Goal: Information Seeking & Learning: Learn about a topic

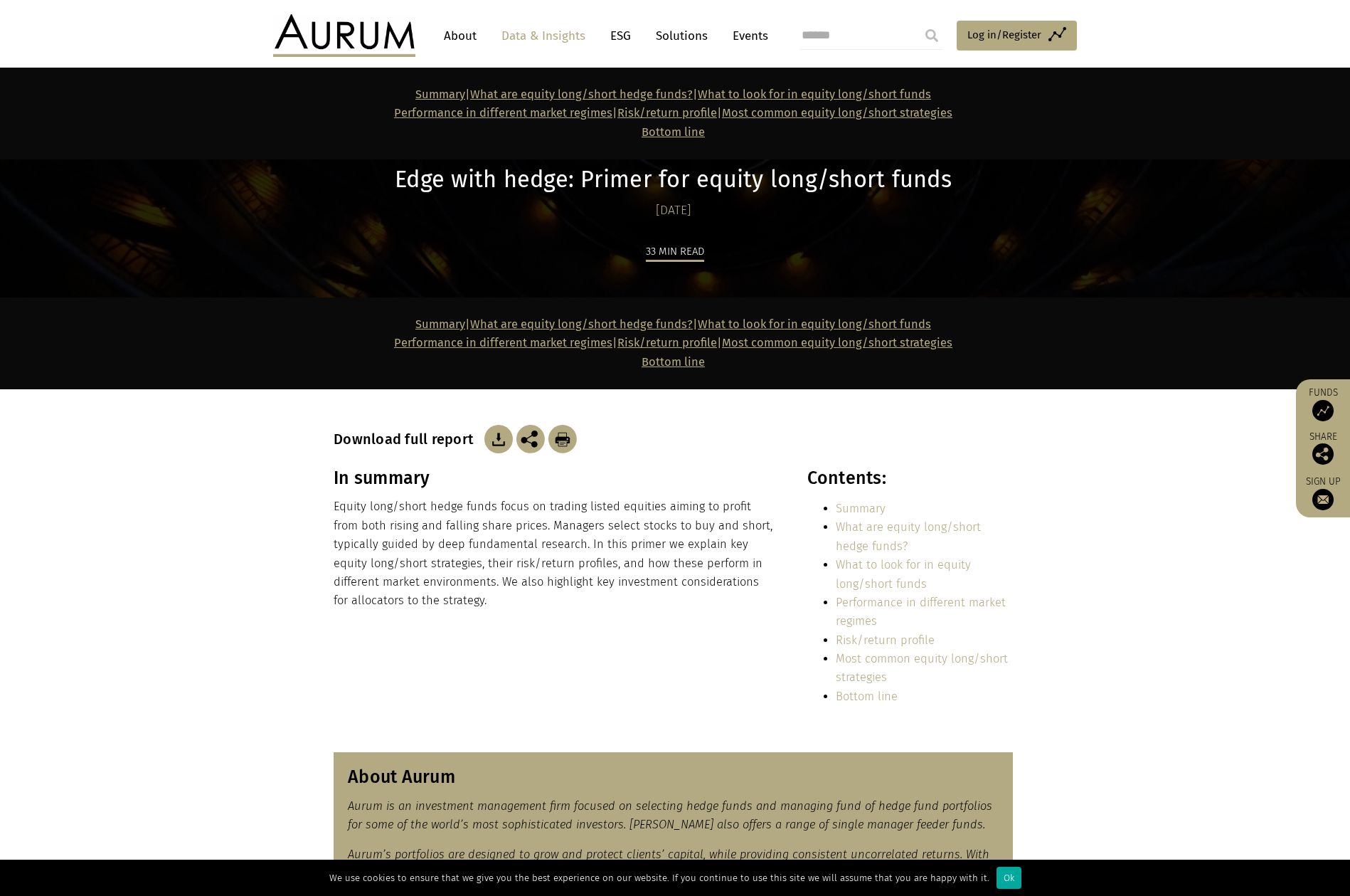
scroll to position [8613, 0]
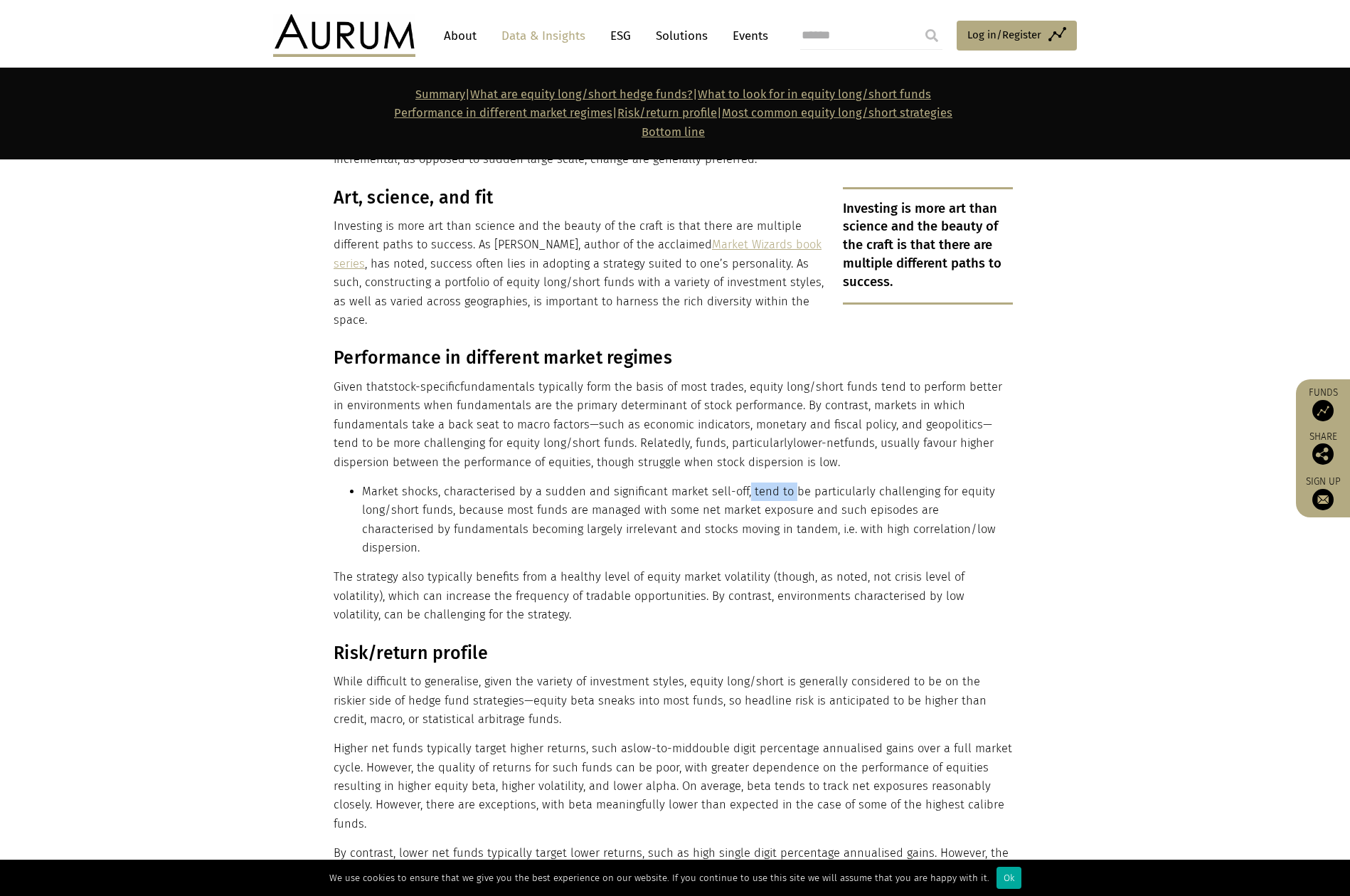
drag, startPoint x: 0, startPoint y: 0, endPoint x: 787, endPoint y: 333, distance: 854.6
click at [787, 483] on li "Market shocks, characterised by a sudden and significant market sell-off, tend …" at bounding box center [688, 520] width 651 height 76
click at [809, 483] on li "Market shocks, characterised by a sudden and significant market sell-off, tend …" at bounding box center [688, 520] width 651 height 76
click at [800, 672] on p "While difficult to generalise, given the variety of investment styles, equity l…" at bounding box center [673, 700] width 679 height 56
click at [752, 483] on li "Market shocks, characterised by a sudden and significant market sell-off, tend …" at bounding box center [688, 520] width 651 height 76
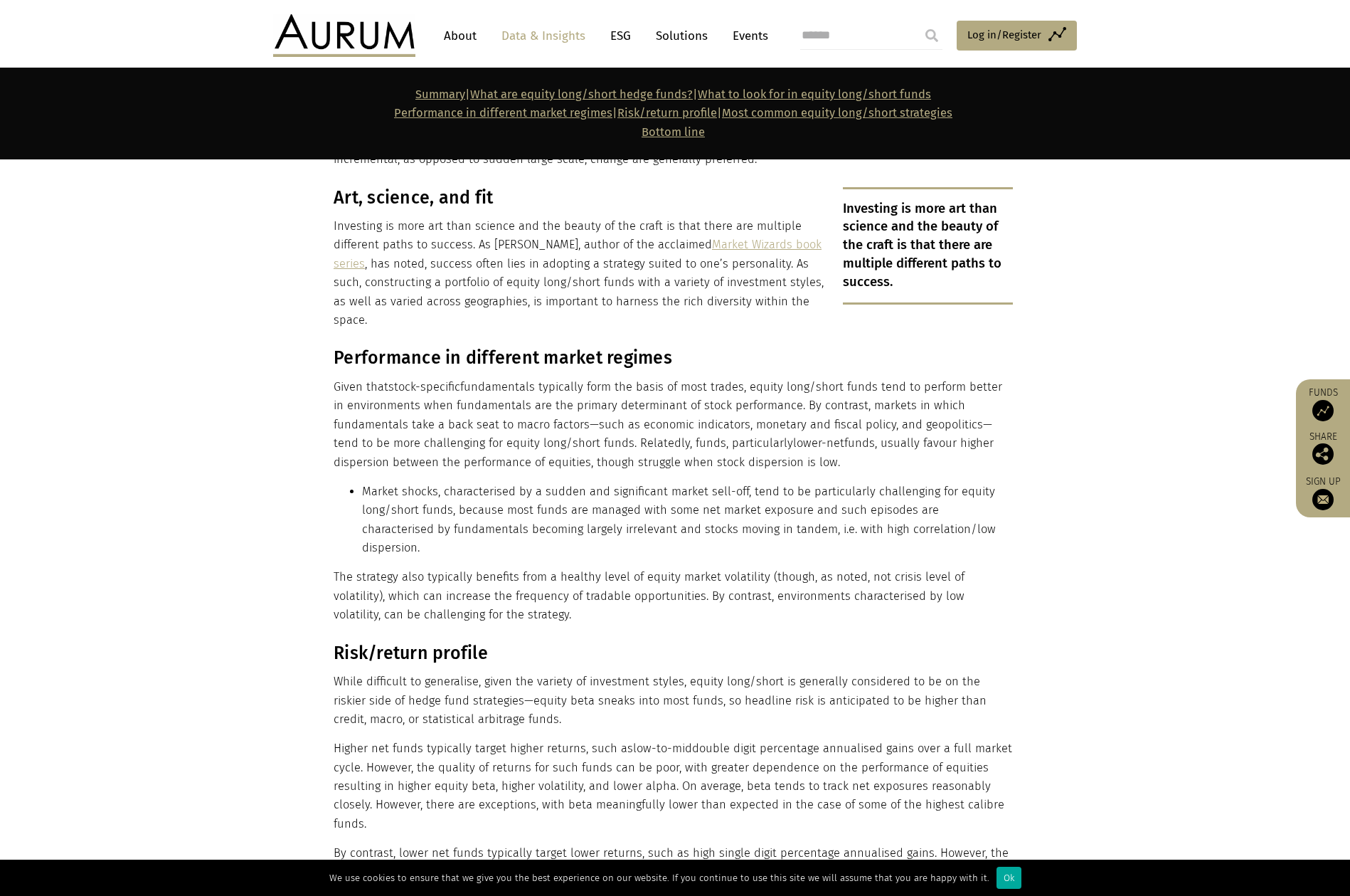
click at [730, 739] on p "Higher net funds typically target higher returns, such as low-to-mid double dig…" at bounding box center [673, 786] width 679 height 94
click at [756, 739] on p "Higher net funds typically target higher returns, such as low-to-mid double dig…" at bounding box center [673, 786] width 679 height 94
click at [711, 739] on p "Higher net funds typically target higher returns, such as low-to-mid double dig…" at bounding box center [673, 786] width 679 height 94
click at [677, 672] on p "While difficult to generalise, given the variety of investment styles, equity l…" at bounding box center [673, 700] width 679 height 56
click at [674, 739] on p "Higher net funds typically target higher returns, such as low-to-mid double dig…" at bounding box center [673, 786] width 679 height 94
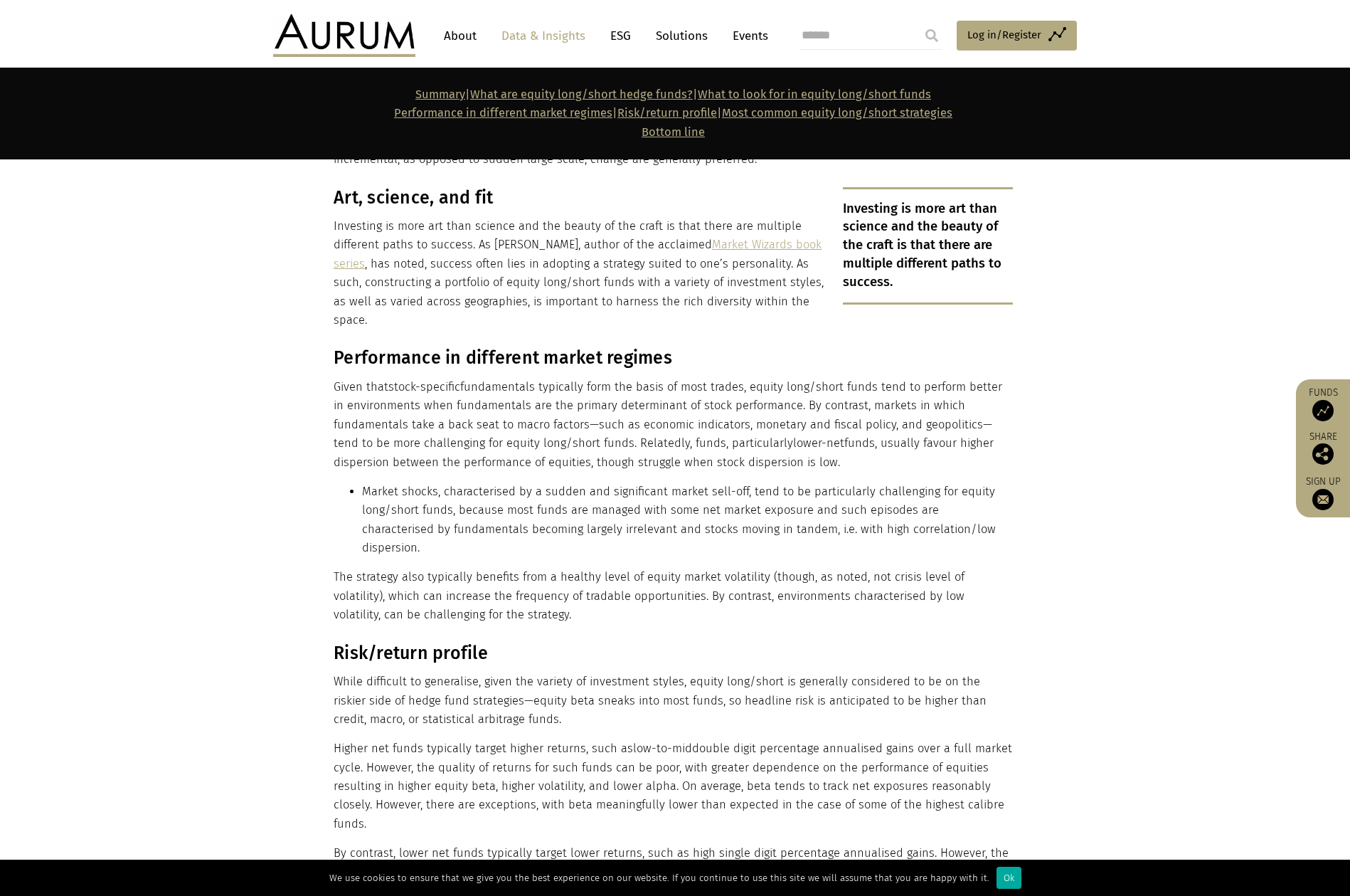
click at [708, 739] on p "Higher net funds typically target higher returns, such as low-to-mid double dig…" at bounding box center [673, 786] width 679 height 94
